Goal: Task Accomplishment & Management: Manage account settings

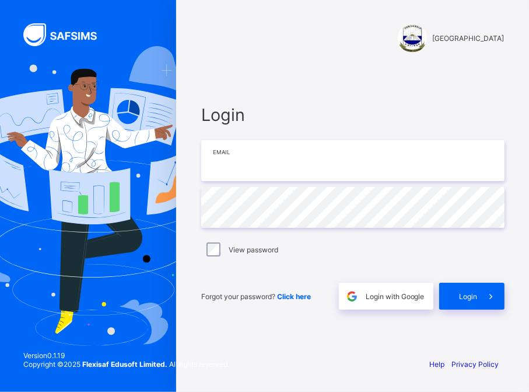
click at [233, 161] on input "email" at bounding box center [353, 160] width 304 height 41
click at [289, 159] on input "**********" at bounding box center [353, 160] width 304 height 41
type input "**********"
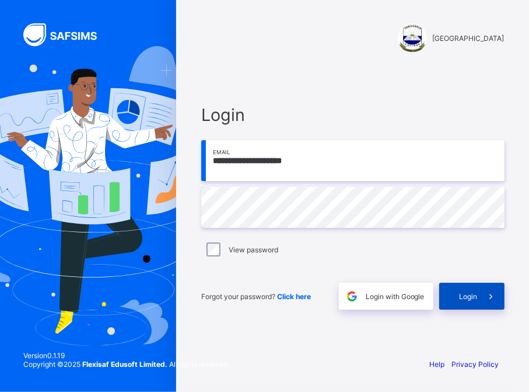
click at [465, 296] on span "Login" at bounding box center [469, 296] width 18 height 9
click at [469, 299] on span "Login" at bounding box center [469, 296] width 18 height 9
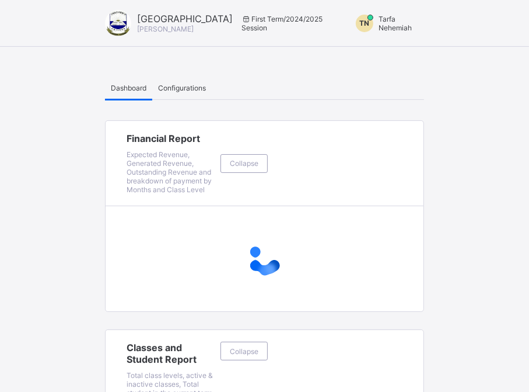
click at [215, 246] on div at bounding box center [265, 258] width 318 height 47
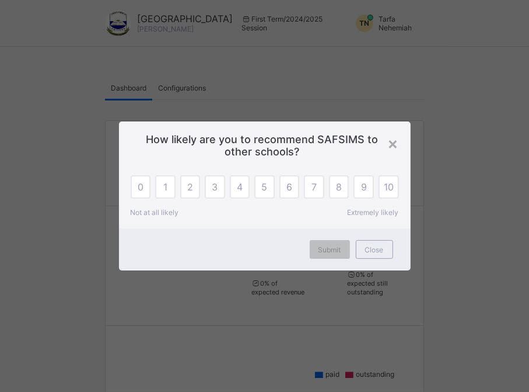
click at [472, 299] on div "× How likely are you to recommend SAFSIMS to other schools? 0 1 2 3 4 5 6 7 8 9…" at bounding box center [264, 196] width 529 height 392
click at [451, 300] on div "× How likely are you to recommend SAFSIMS to other schools? 0 1 2 3 4 5 6 7 8 9…" at bounding box center [264, 196] width 529 height 392
click at [374, 248] on span "Close" at bounding box center [374, 249] width 19 height 9
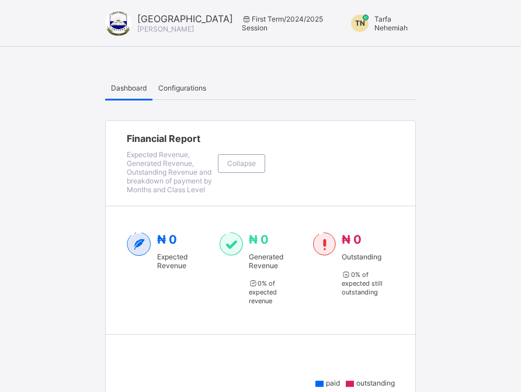
click at [378, 25] on span "Tarfa Nehemiah" at bounding box center [390, 24] width 33 height 18
click at [371, 38] on span "Switch to Admin View" at bounding box center [379, 27] width 48 height 21
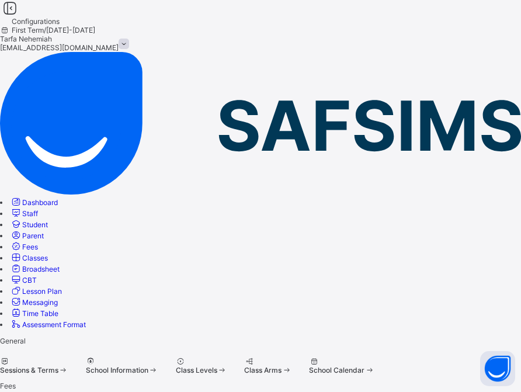
click at [58, 365] on span "Sessions & Terms" at bounding box center [29, 369] width 58 height 9
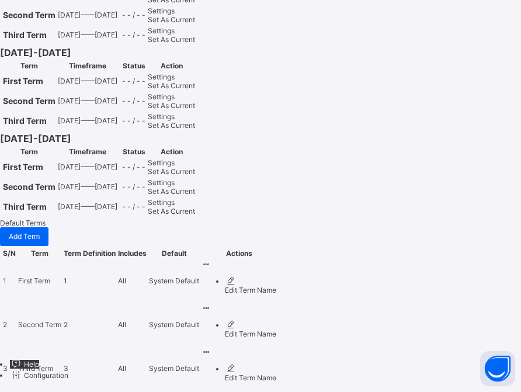
scroll to position [3299, 0]
click at [195, 196] on span "Set As Current" at bounding box center [171, 191] width 47 height 9
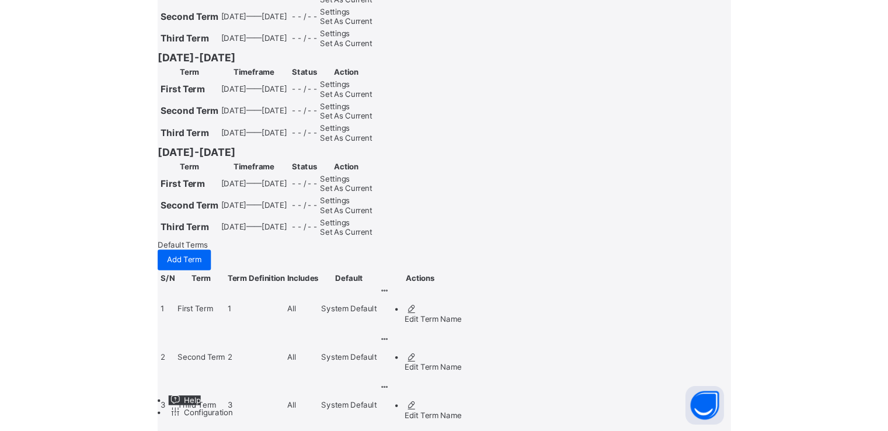
scroll to position [0, 0]
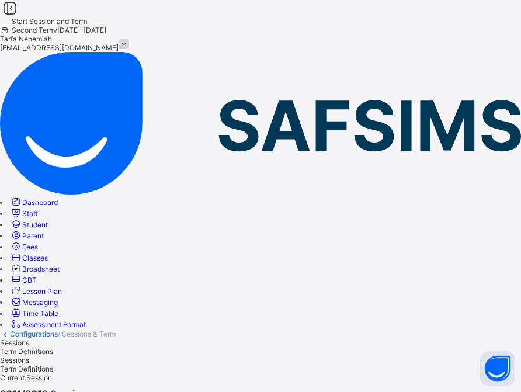
click at [48, 220] on span "Student" at bounding box center [35, 224] width 26 height 9
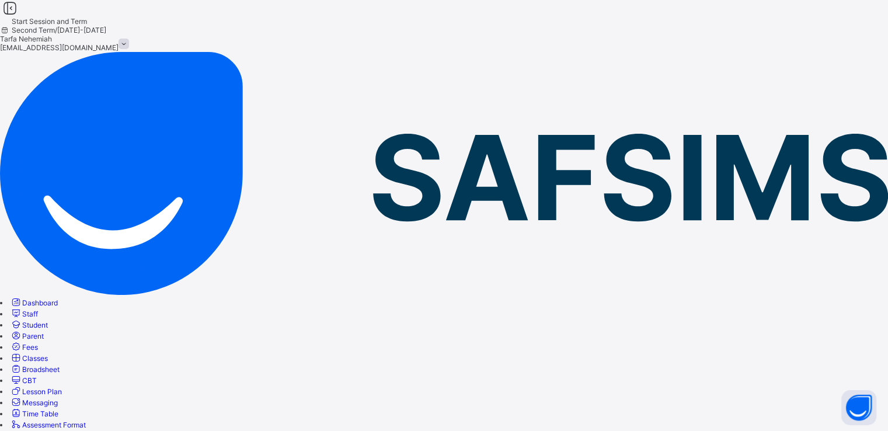
type input "*****"
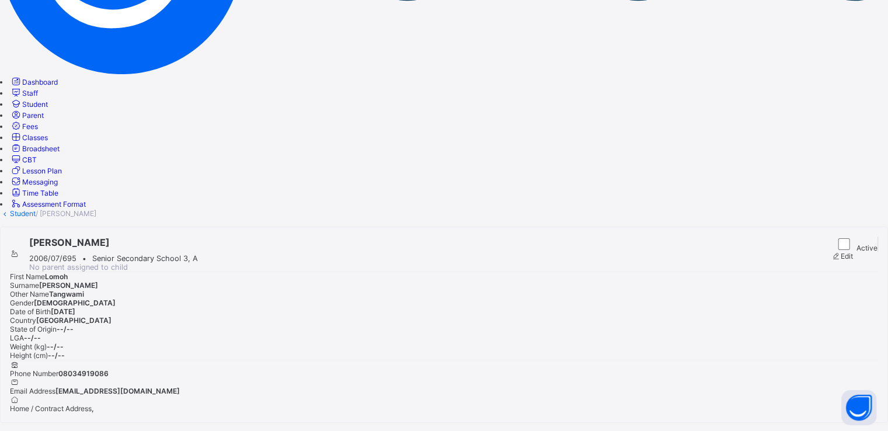
scroll to position [218, 0]
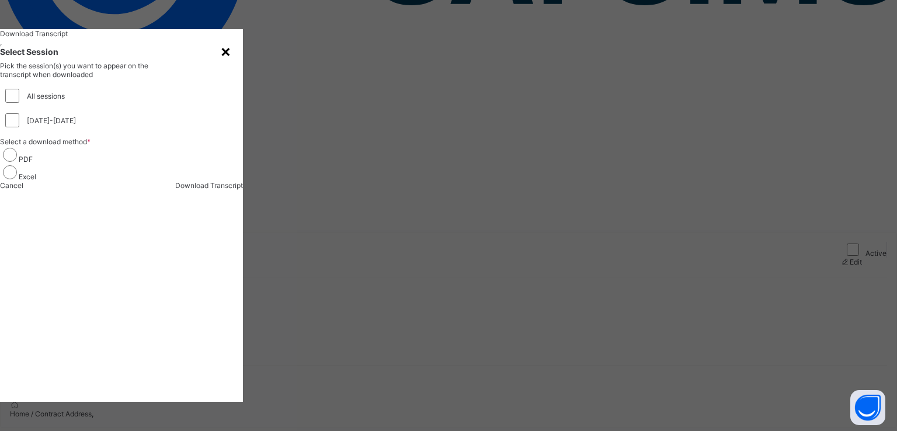
click at [231, 61] on div "×" at bounding box center [225, 51] width 11 height 20
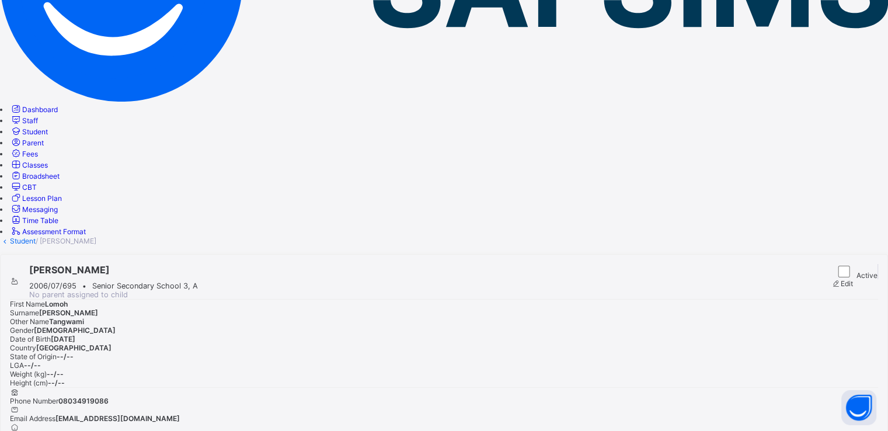
scroll to position [195, 0]
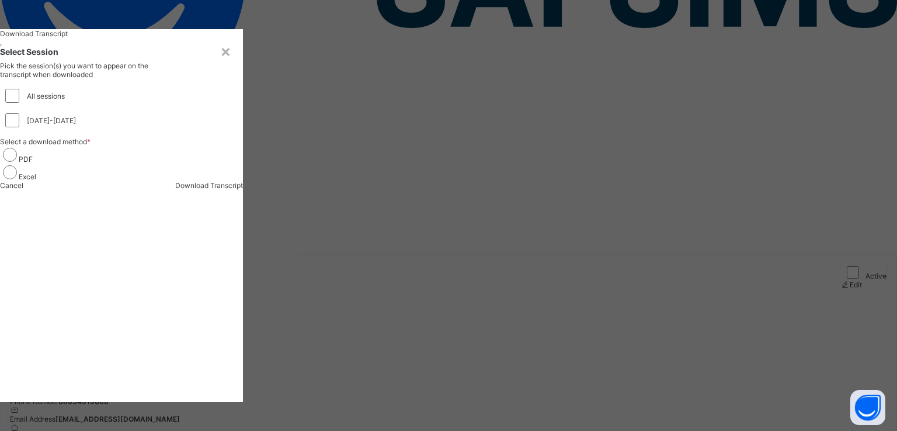
click at [243, 190] on span "Download Transcript" at bounding box center [209, 185] width 68 height 9
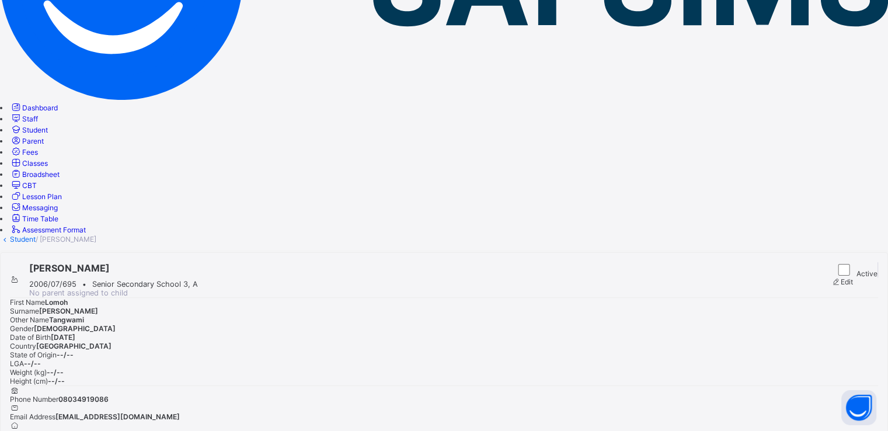
scroll to position [0, 0]
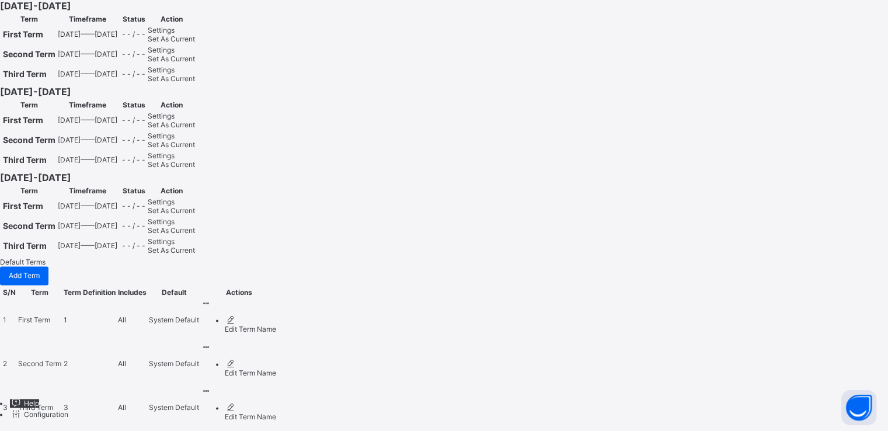
scroll to position [1526, 0]
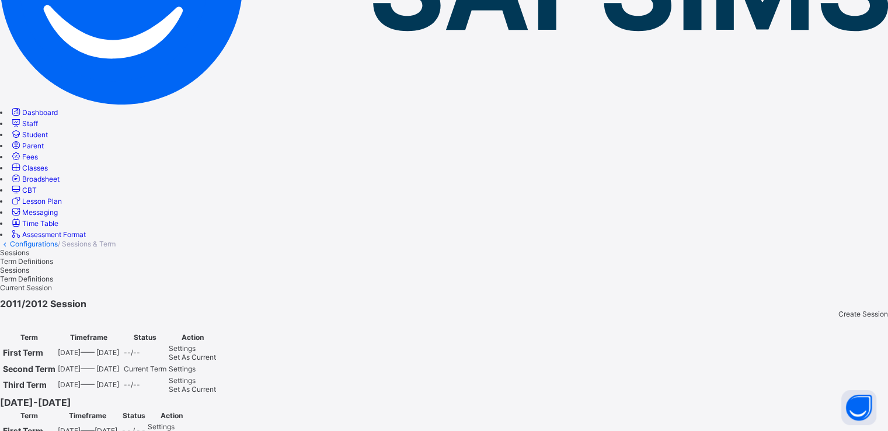
scroll to position [194, 0]
